Goal: Task Accomplishment & Management: Manage account settings

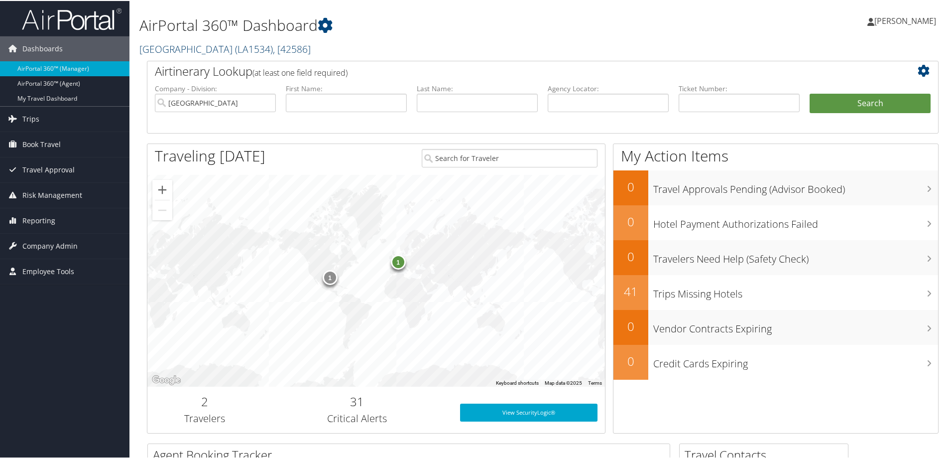
click at [248, 45] on link "NORTHWESTERN STATE UNIVERSITY ( LA1534 ) , [ 42586 ]" at bounding box center [224, 47] width 171 height 13
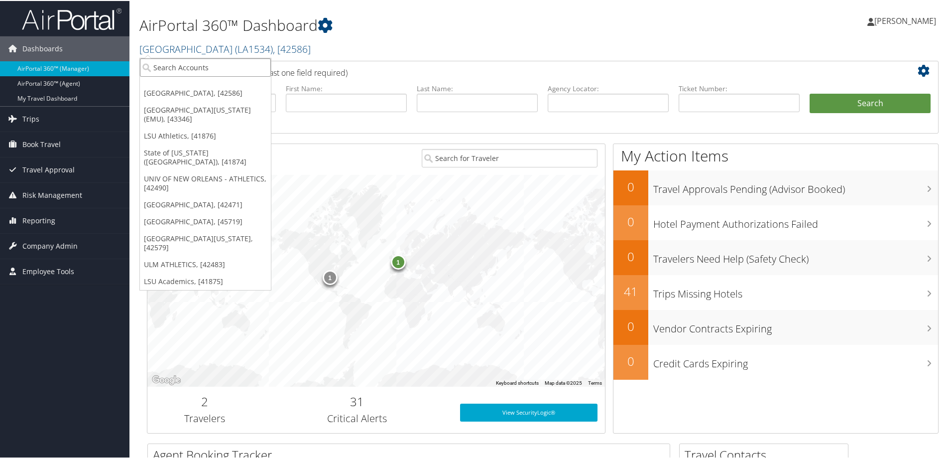
paste input "SOUTHERN UNIV AGRICULTURAL"
type input "SOUTHERN UNIV"
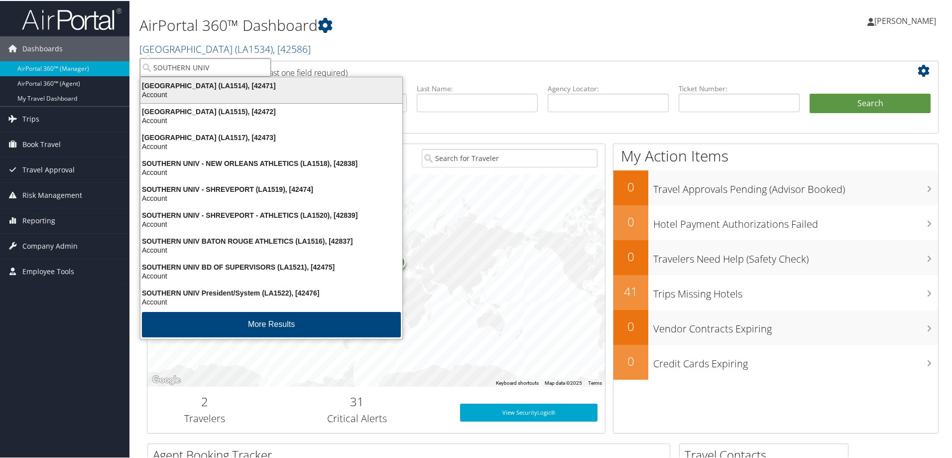
click at [249, 91] on div "Account" at bounding box center [272, 93] width 274 height 9
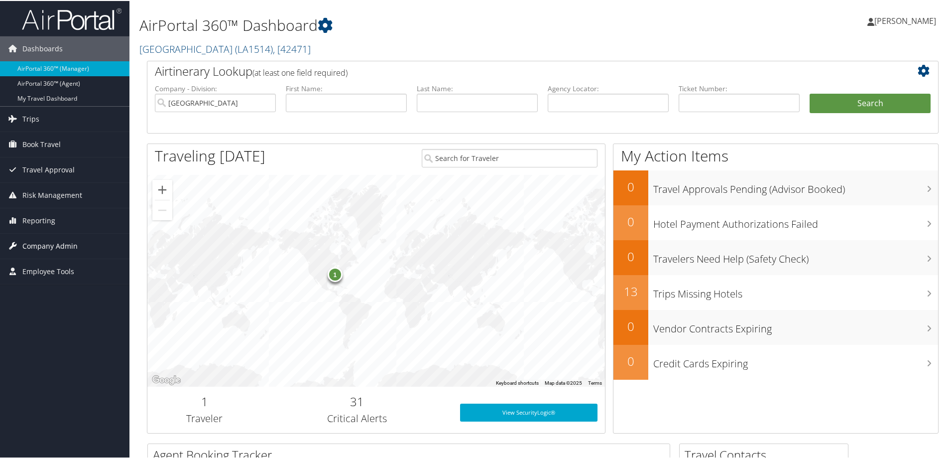
click at [60, 244] on span "Company Admin" at bounding box center [49, 245] width 55 height 25
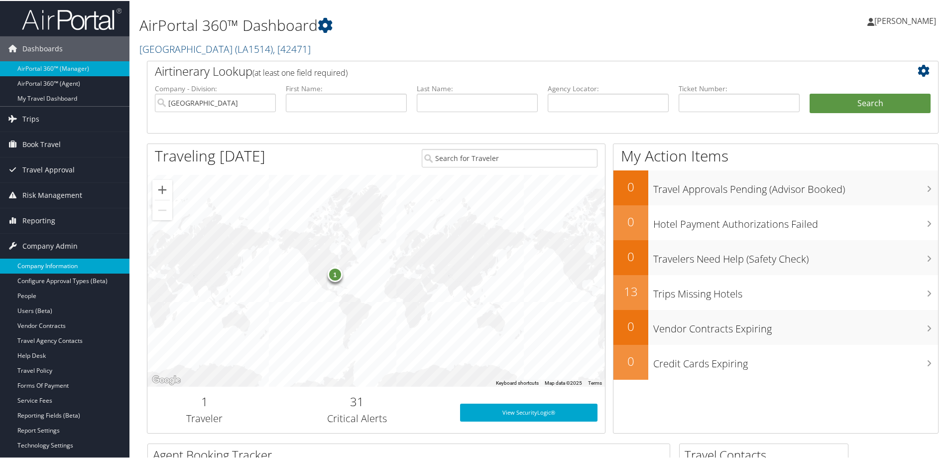
click at [60, 267] on link "Company Information" at bounding box center [65, 265] width 130 height 15
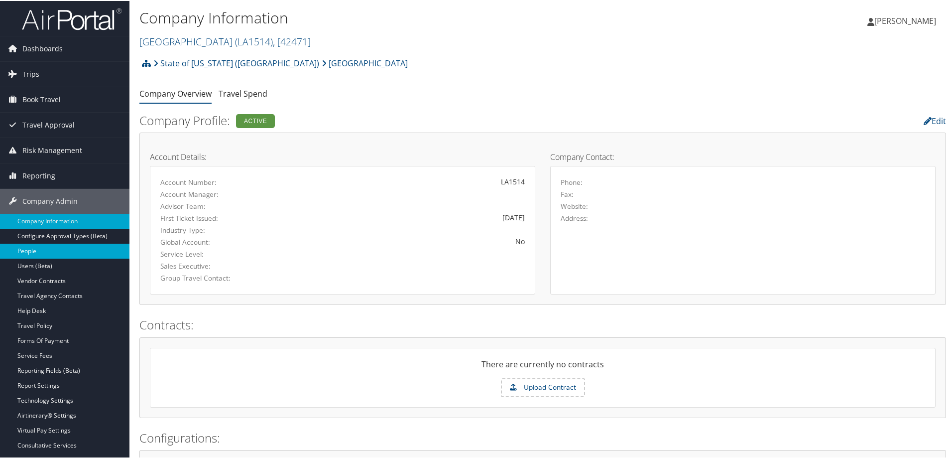
click at [34, 248] on link "People" at bounding box center [65, 250] width 130 height 15
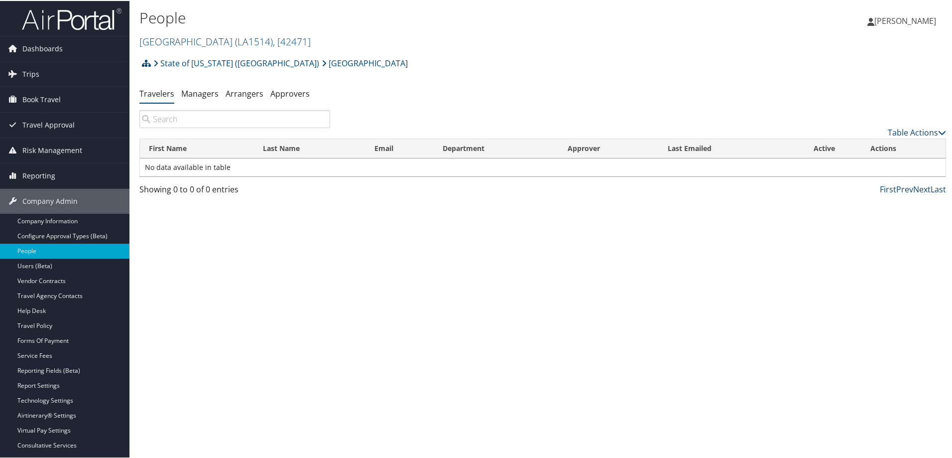
click at [180, 121] on input "search" at bounding box center [234, 118] width 191 height 18
click at [172, 115] on input "search" at bounding box center [234, 118] width 191 height 18
paste input "sharon--lewis"
click at [178, 118] on input "sharon--lewis" at bounding box center [234, 118] width 191 height 18
type input "sharon lewis"
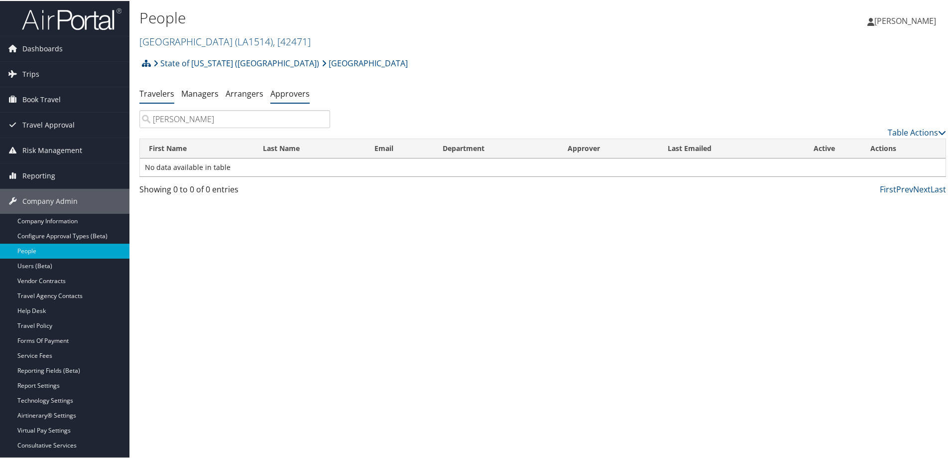
click at [292, 91] on link "Approvers" at bounding box center [290, 92] width 39 height 11
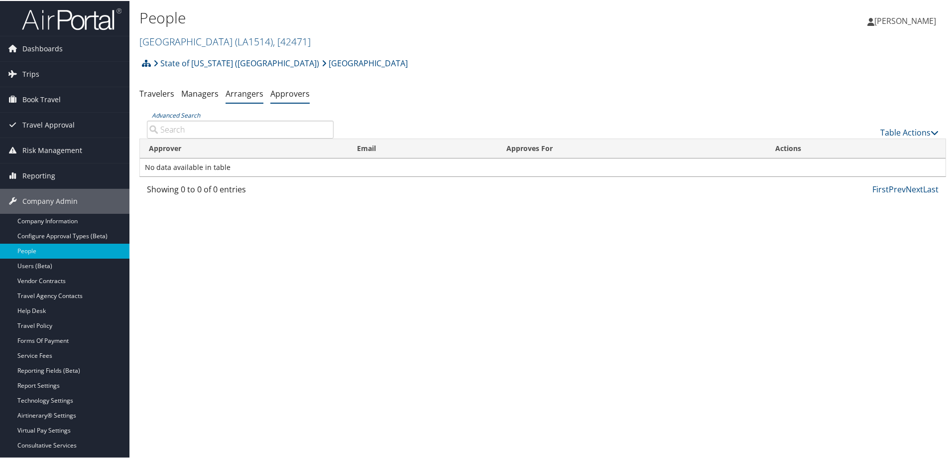
click at [237, 91] on link "Arrangers" at bounding box center [245, 92] width 38 height 11
click at [290, 93] on link "Approvers" at bounding box center [290, 92] width 39 height 11
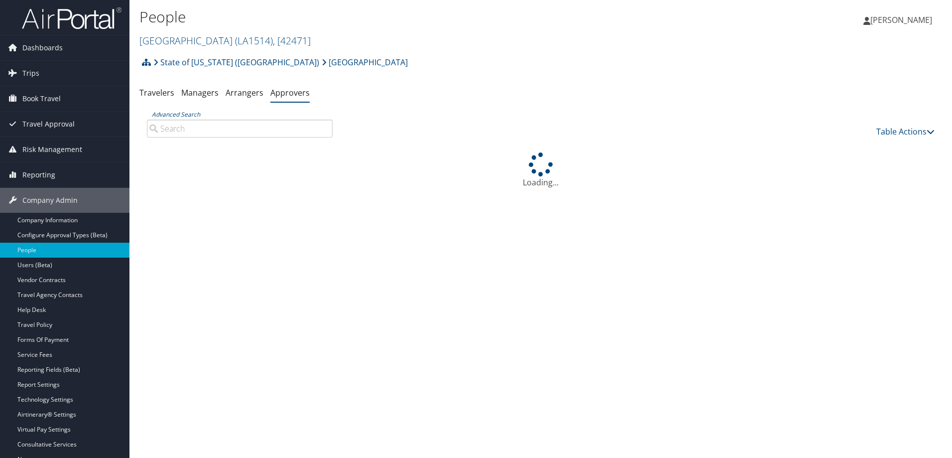
click at [164, 125] on input "Advanced Search" at bounding box center [240, 129] width 186 height 18
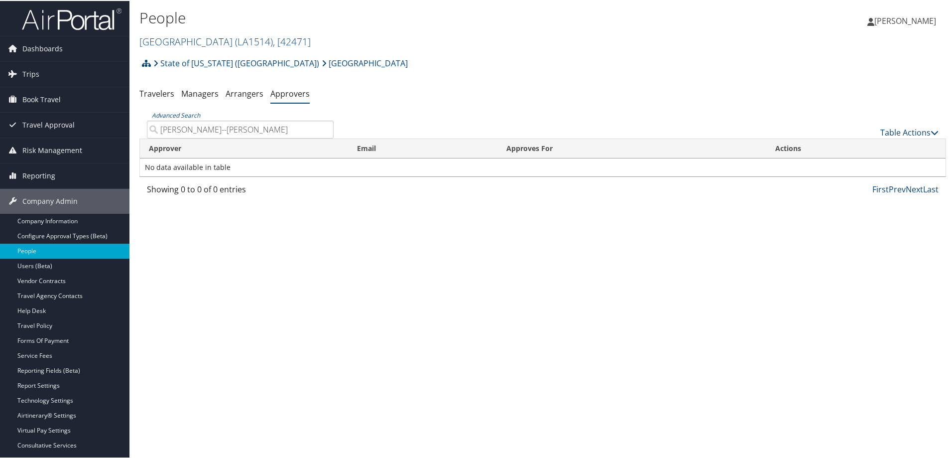
click at [186, 129] on input "[PERSON_NAME]--[PERSON_NAME]" at bounding box center [240, 129] width 187 height 18
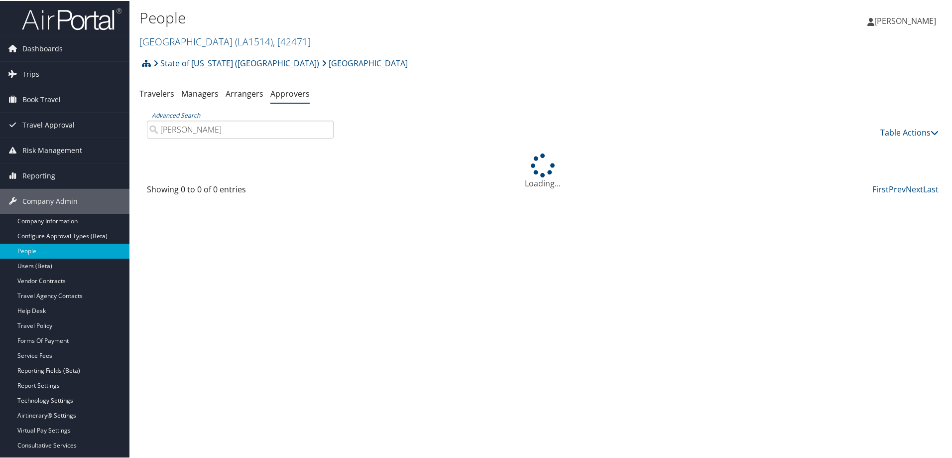
type input "[PERSON_NAME]"
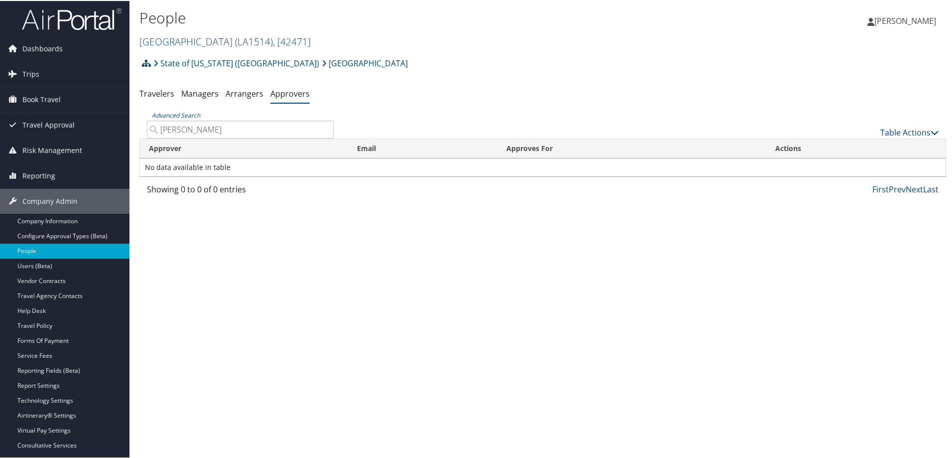
click at [222, 131] on input "[PERSON_NAME]" at bounding box center [240, 129] width 187 height 18
drag, startPoint x: 210, startPoint y: 129, endPoint x: 160, endPoint y: 128, distance: 49.8
click at [160, 128] on input "[PERSON_NAME]" at bounding box center [240, 129] width 187 height 18
click at [242, 92] on link "Arrangers" at bounding box center [245, 92] width 38 height 11
type input "sharon lewis"
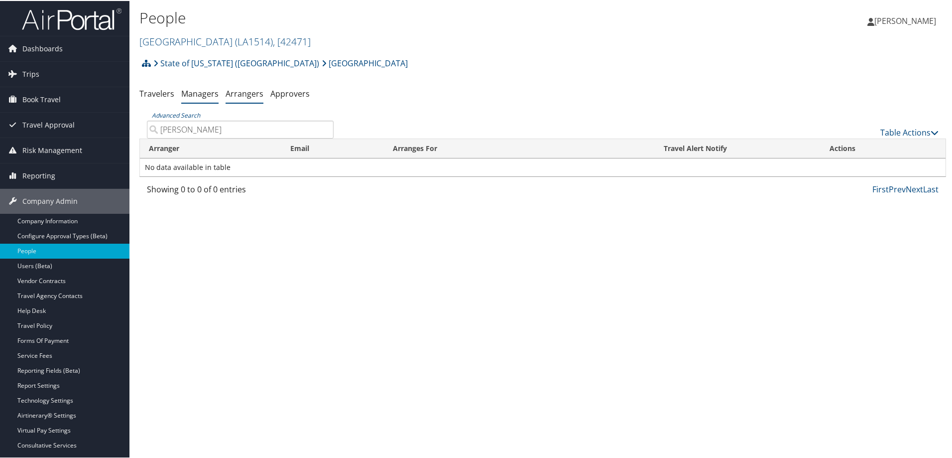
click at [198, 91] on link "Managers" at bounding box center [199, 92] width 37 height 11
